Goal: Transaction & Acquisition: Obtain resource

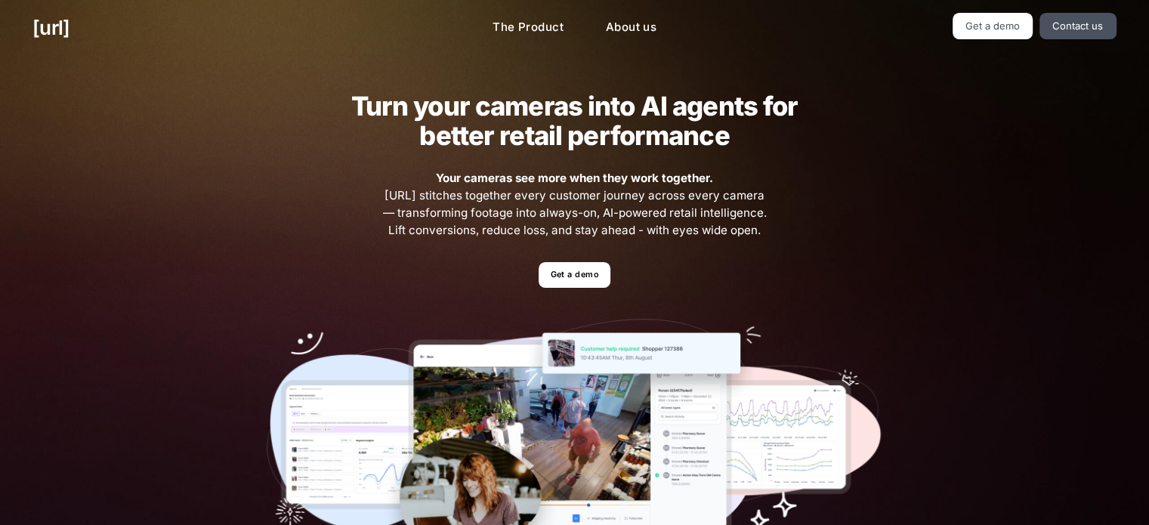
click at [586, 270] on link "Get a demo" at bounding box center [575, 275] width 72 height 26
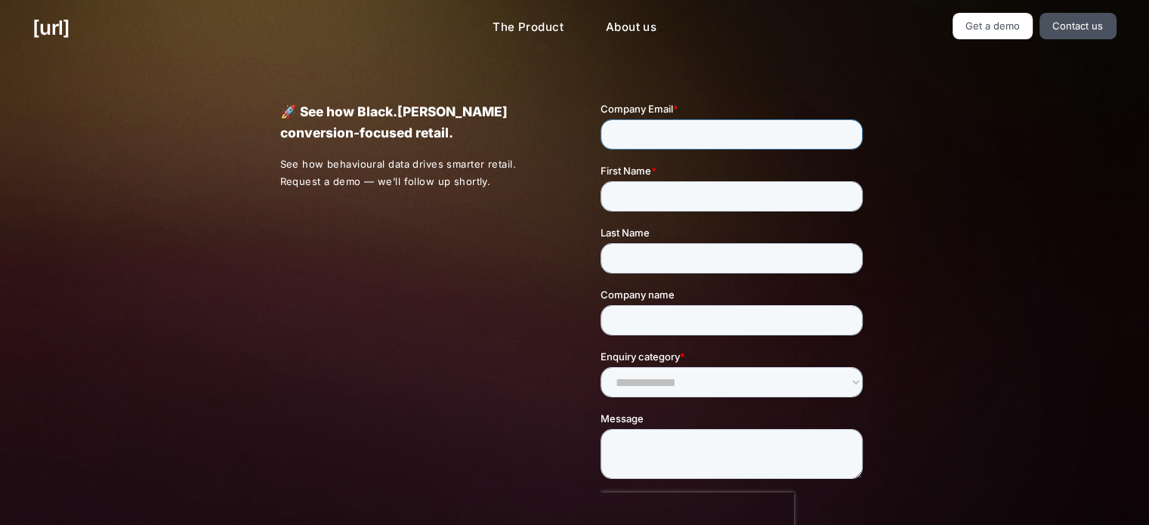
click at [660, 131] on input "Company Email *" at bounding box center [732, 134] width 262 height 30
click at [688, 196] on input "First Name *" at bounding box center [732, 196] width 262 height 30
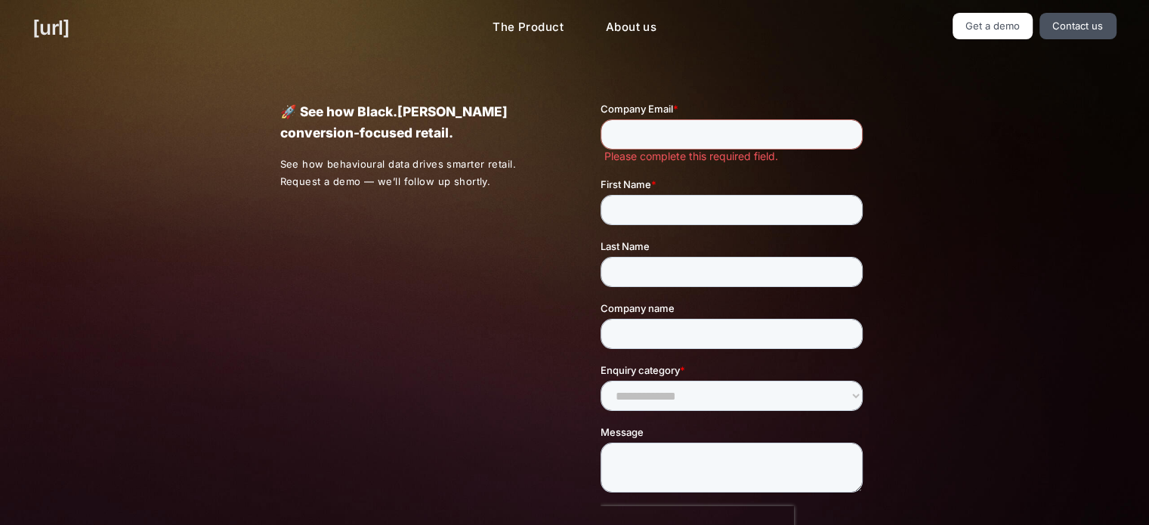
click at [70, 29] on link "[URL]" at bounding box center [50, 27] width 37 height 29
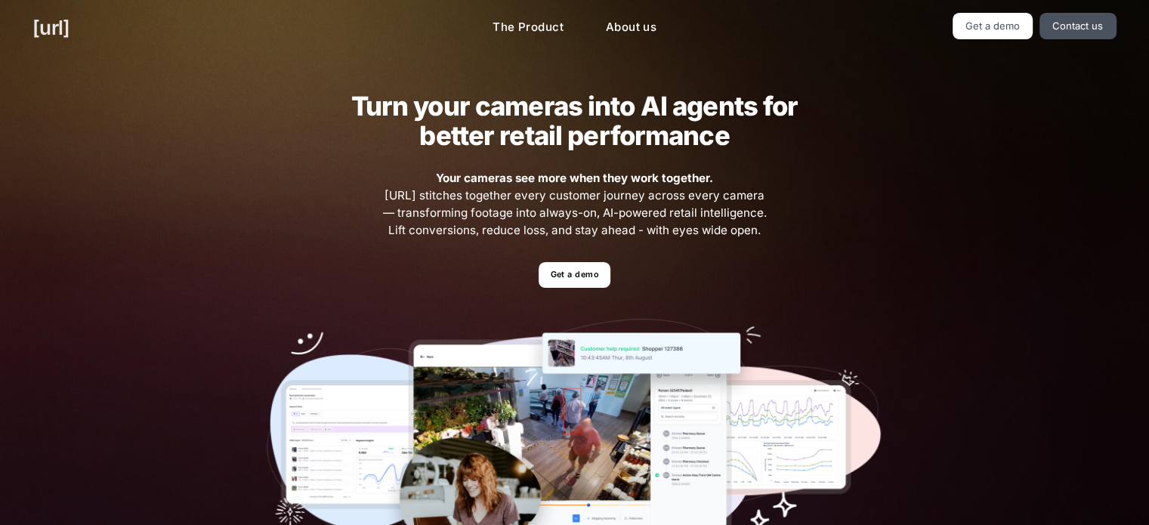
click at [70, 29] on link "[URL]" at bounding box center [50, 27] width 37 height 29
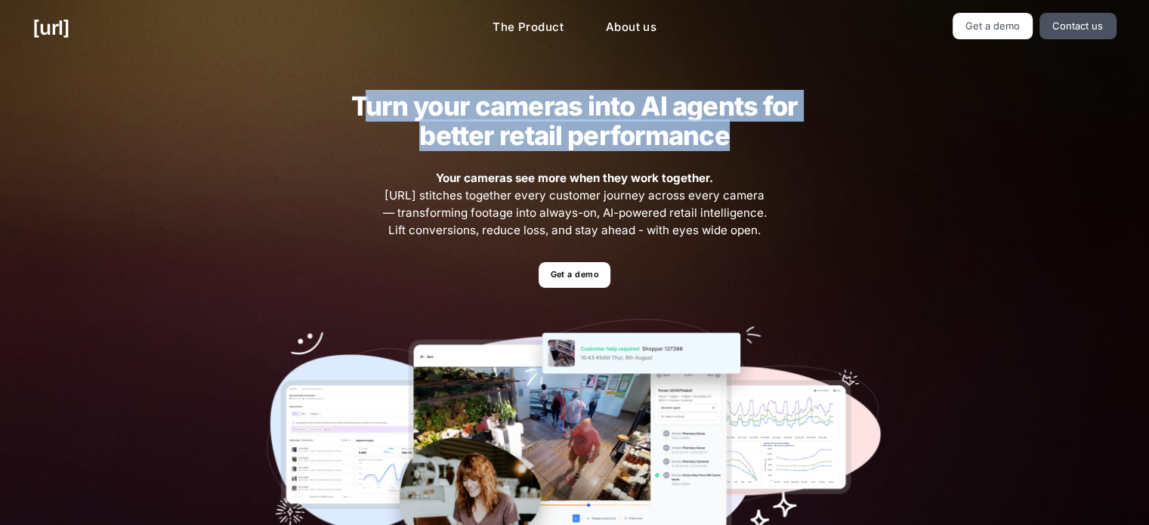
drag, startPoint x: 365, startPoint y: 99, endPoint x: 776, endPoint y: 135, distance: 412.6
click at [776, 135] on h2 "Turn your cameras into AI agents for better retail performance" at bounding box center [574, 120] width 494 height 59
click at [777, 137] on h2 "Turn your cameras into AI agents for better retail performance" at bounding box center [574, 120] width 494 height 59
drag, startPoint x: 750, startPoint y: 139, endPoint x: 376, endPoint y: 107, distance: 375.3
click at [396, 110] on h2 "Turn your cameras into AI agents for better retail performance" at bounding box center [574, 120] width 494 height 59
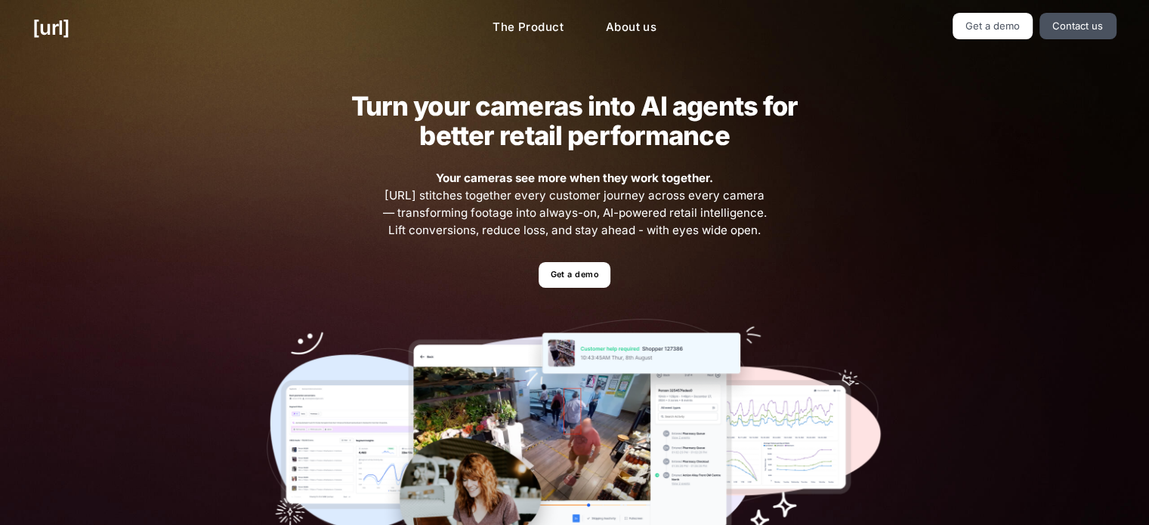
click at [374, 106] on h2 "Turn your cameras into AI agents for better retail performance" at bounding box center [574, 120] width 494 height 59
drag, startPoint x: 440, startPoint y: 191, endPoint x: 759, endPoint y: 240, distance: 322.5
click at [756, 230] on span "Your cameras see more when they work together. [URL] stitches together every cu…" at bounding box center [575, 204] width 388 height 69
click at [759, 240] on div "Turn your cameras into AI agents for better retail performance Your cameras see…" at bounding box center [574, 330] width 681 height 549
